Goal: Information Seeking & Learning: Learn about a topic

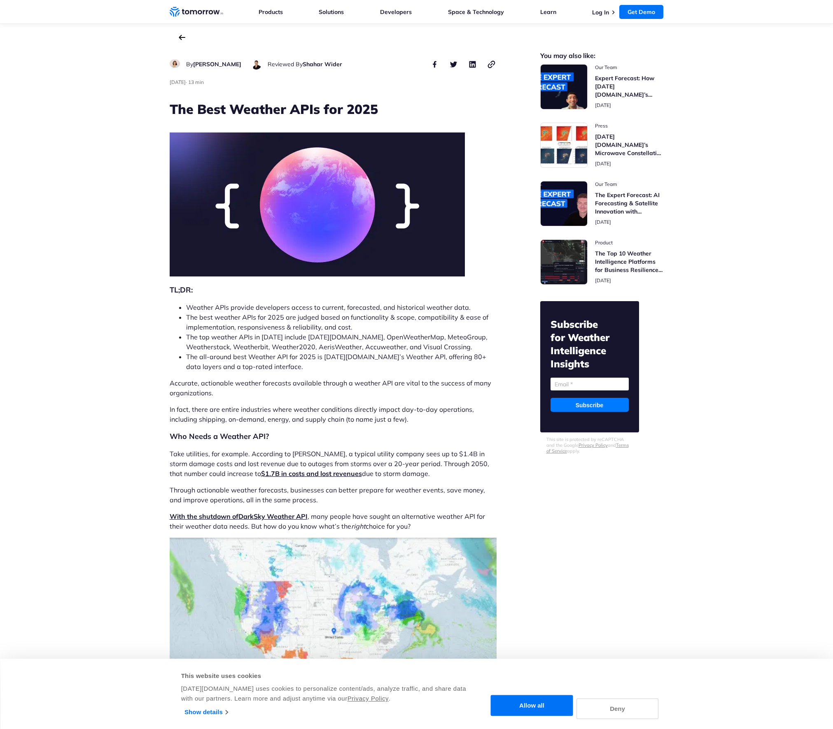
click at [612, 713] on button "Deny" at bounding box center [617, 709] width 82 height 21
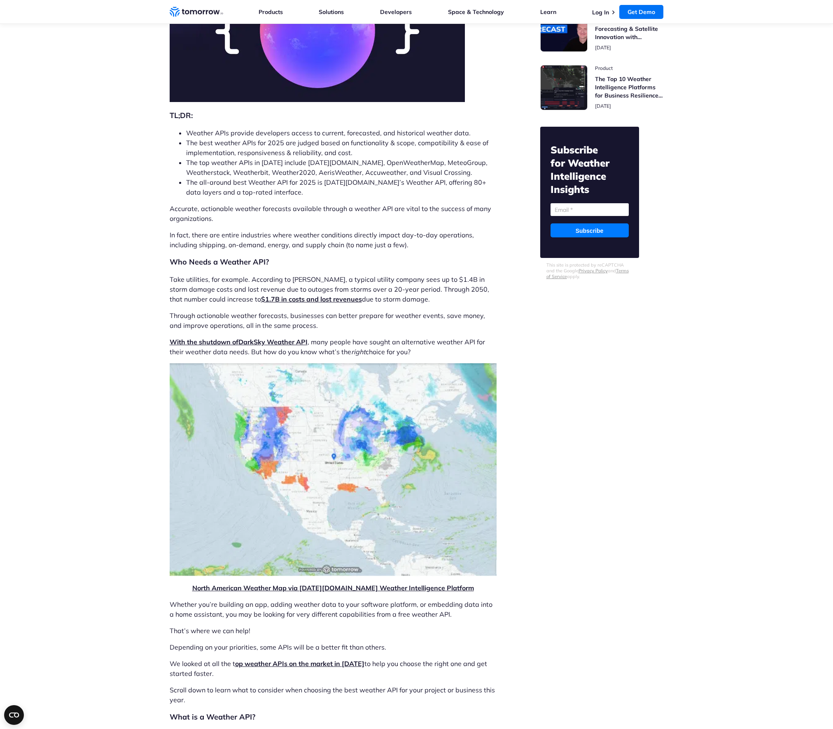
scroll to position [175, 0]
drag, startPoint x: 482, startPoint y: 258, endPoint x: 489, endPoint y: 352, distance: 94.5
click at [489, 352] on p "With the shutdown of Dark Sky Weather API , many people have sought an alternat…" at bounding box center [333, 347] width 327 height 20
drag, startPoint x: 489, startPoint y: 351, endPoint x: 444, endPoint y: 254, distance: 107.4
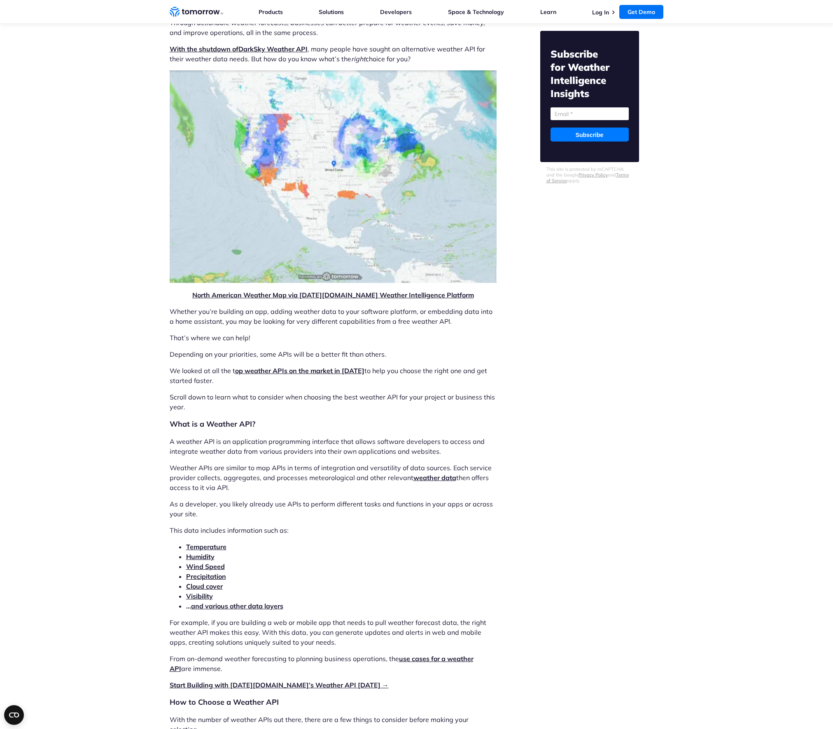
scroll to position [484, 0]
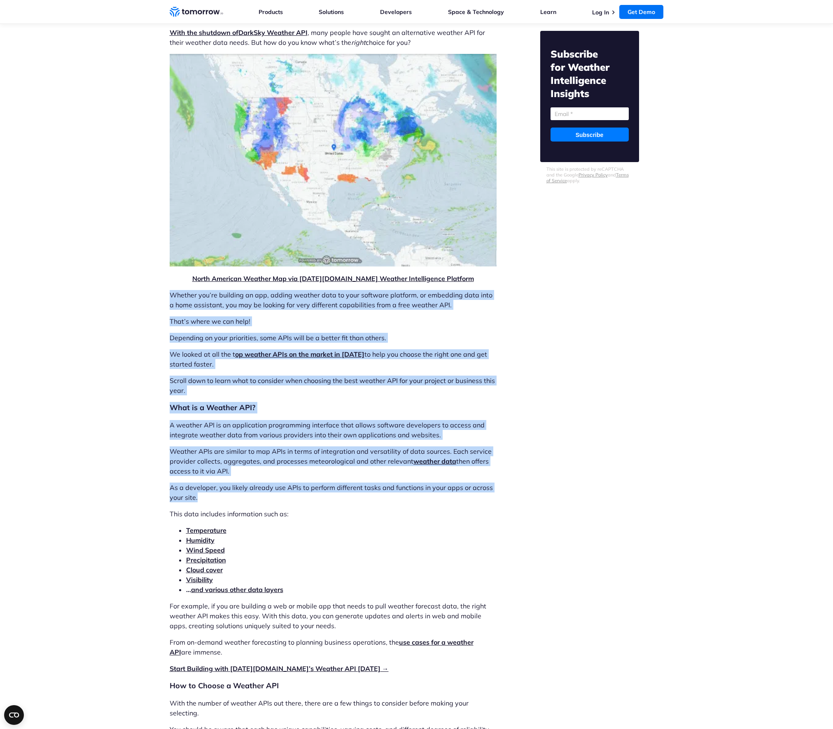
drag, startPoint x: 264, startPoint y: 289, endPoint x: 330, endPoint y: 501, distance: 222.4
click at [330, 501] on p "As a developer, you likely already use APIs to perform different tasks and func…" at bounding box center [333, 493] width 327 height 20
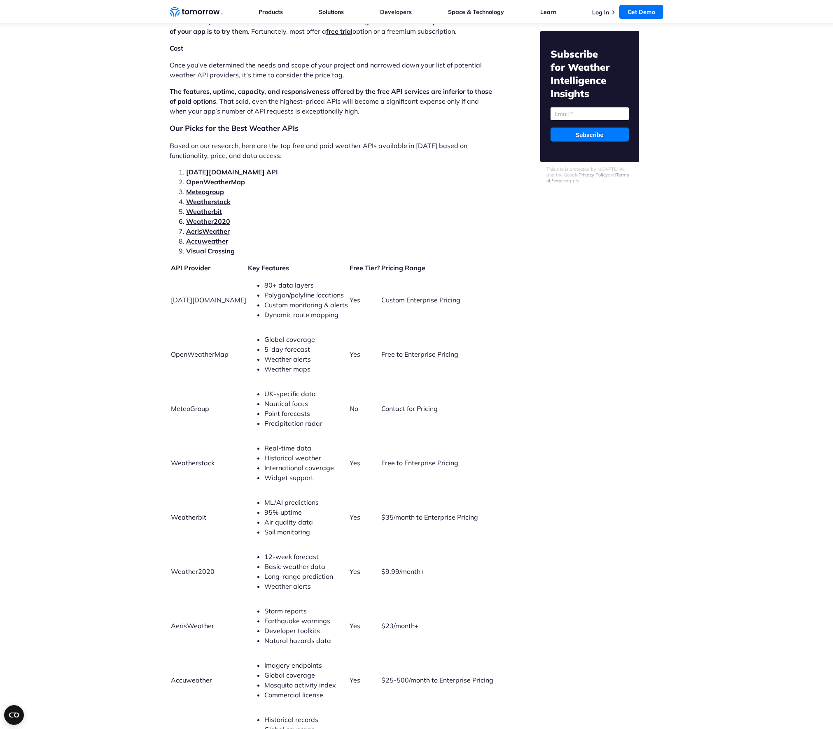
scroll to position [1658, 0]
